Goal: Task Accomplishment & Management: Use online tool/utility

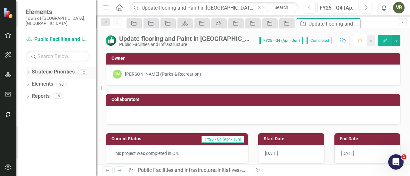
click at [47, 69] on link "Strategic Priorities" at bounding box center [53, 72] width 43 height 7
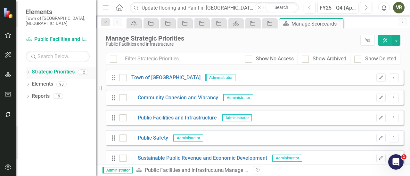
click at [29, 71] on icon "Dropdown" at bounding box center [28, 73] width 4 height 4
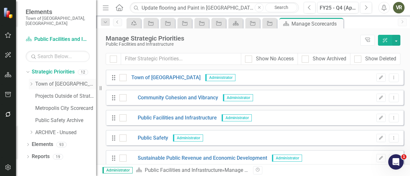
click at [41, 81] on link "Town of [GEOGRAPHIC_DATA]" at bounding box center [65, 84] width 61 height 7
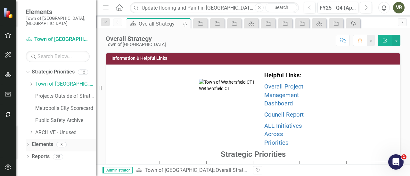
click at [28, 156] on icon "Dropdown" at bounding box center [28, 158] width 4 height 4
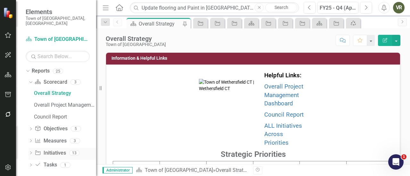
click at [31, 152] on icon "Dropdown" at bounding box center [30, 154] width 4 height 4
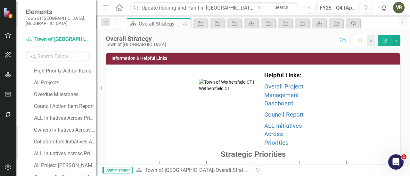
scroll to position [204, 0]
click at [56, 127] on div "ALL Initiatives Across Priorities - only Completed" at bounding box center [65, 130] width 62 height 6
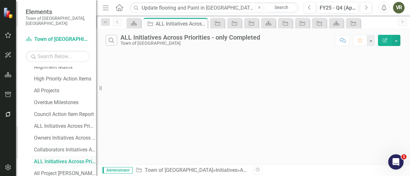
scroll to position [157, 0]
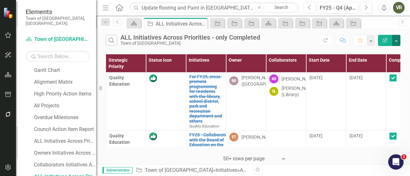
click at [204, 39] on button "button" at bounding box center [396, 40] width 8 height 11
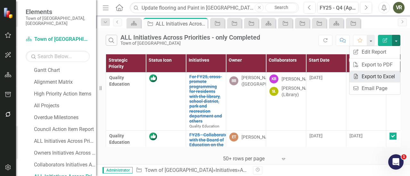
click at [204, 77] on link "Excel Export to Excel" at bounding box center [374, 77] width 51 height 12
